Goal: Navigation & Orientation: Find specific page/section

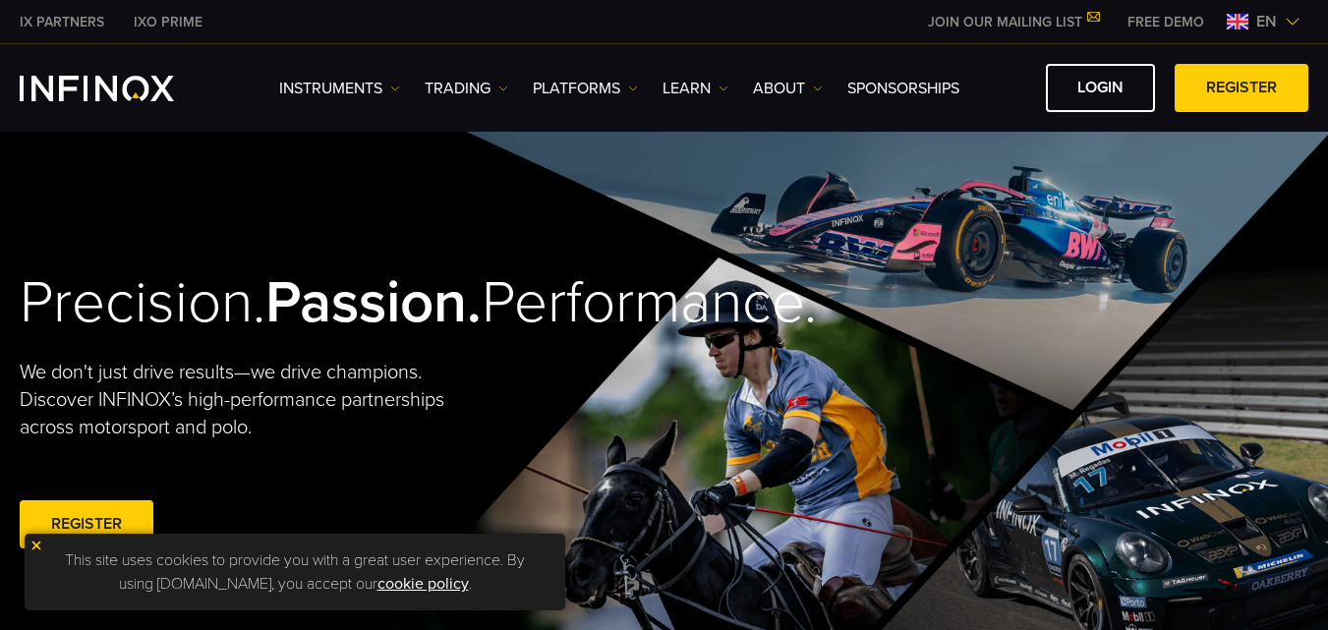
click at [1255, 13] on span "en" at bounding box center [1267, 22] width 36 height 24
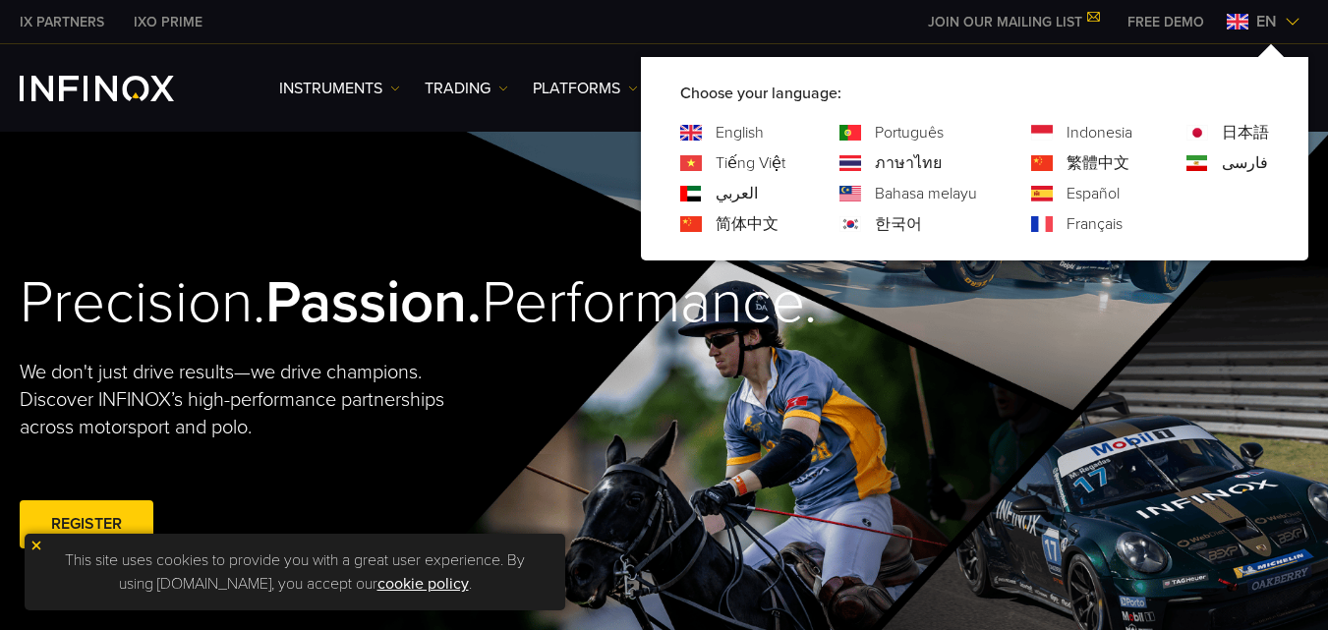
click at [1112, 192] on link "Español" at bounding box center [1093, 194] width 53 height 24
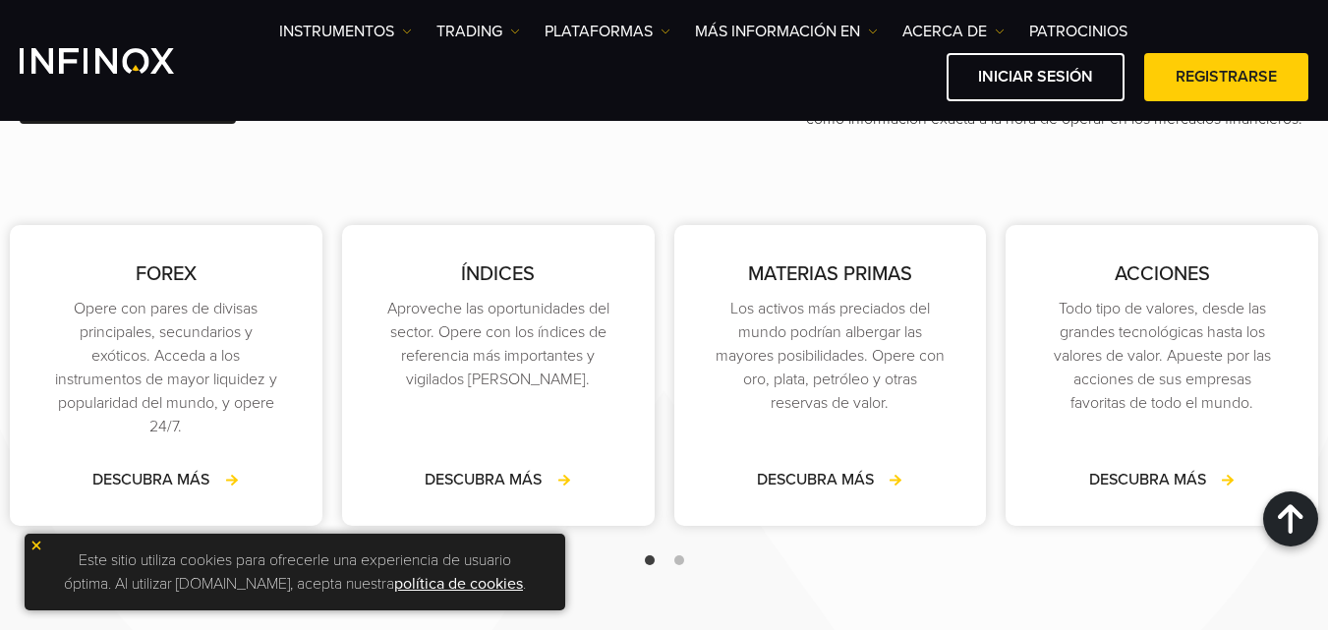
scroll to position [3146, 0]
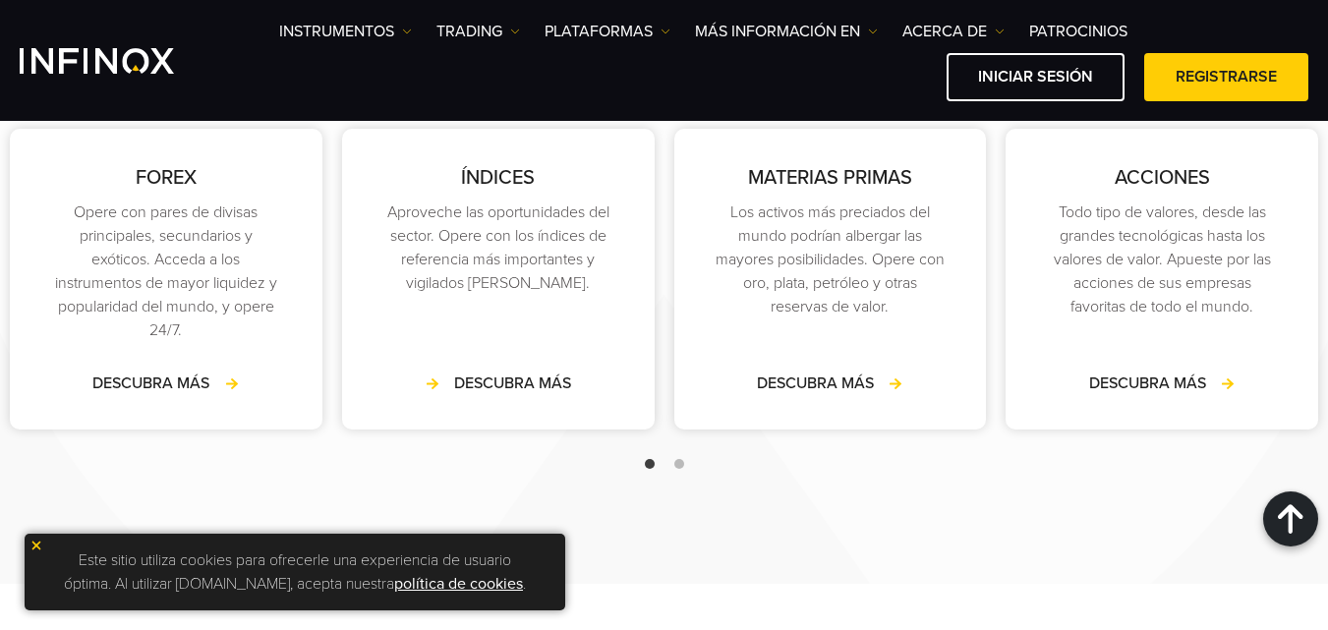
click at [555, 395] on link "DESCUBRA MÁS" at bounding box center [498, 384] width 146 height 24
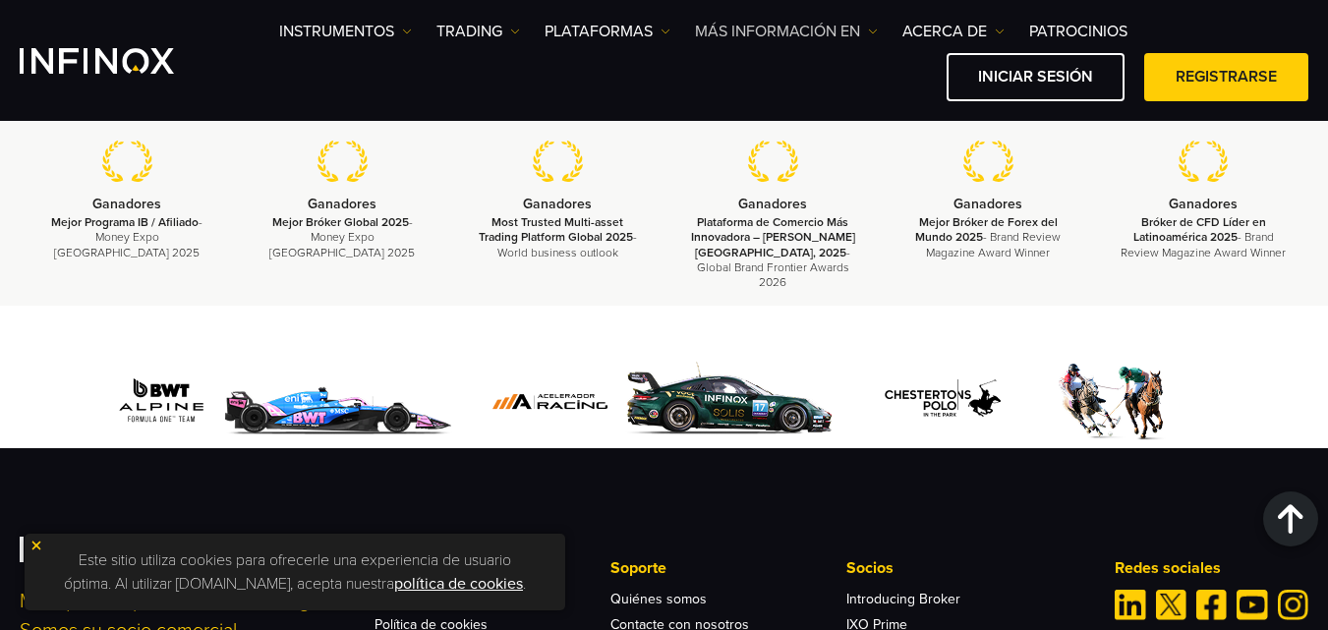
scroll to position [2753, 0]
